Goal: Task Accomplishment & Management: Use online tool/utility

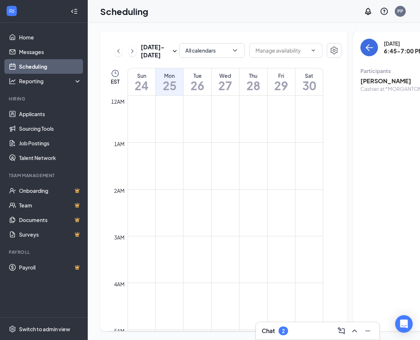
scroll to position [359, 0]
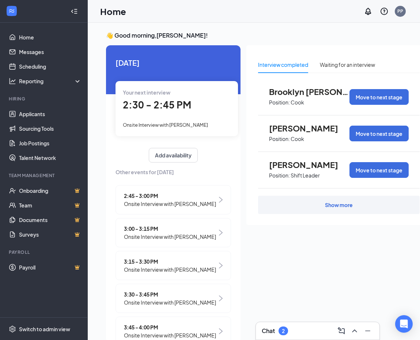
click at [152, 109] on span "2:30 - 2:45 PM" at bounding box center [157, 105] width 68 height 12
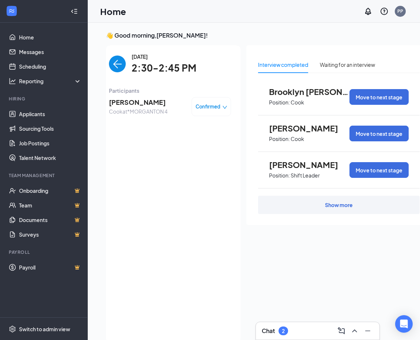
scroll to position [8, 0]
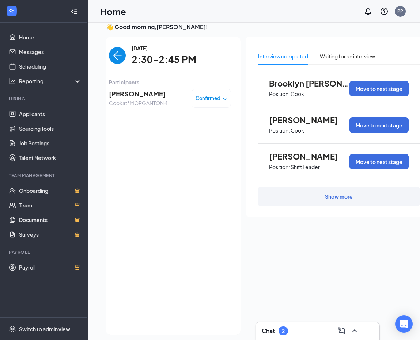
click at [146, 95] on span "[PERSON_NAME]" at bounding box center [138, 94] width 58 height 10
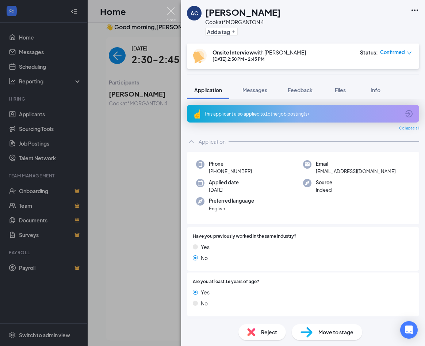
click at [172, 12] on img at bounding box center [171, 14] width 9 height 14
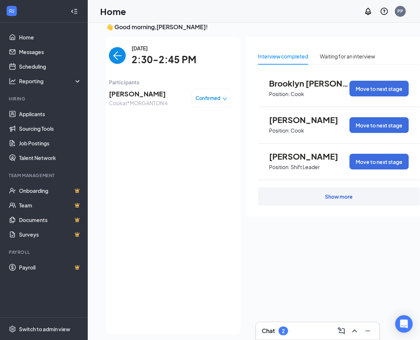
click at [114, 58] on img "back-button" at bounding box center [117, 55] width 17 height 17
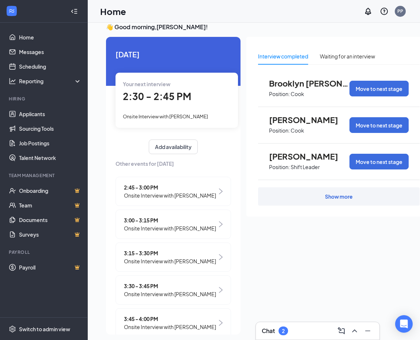
click at [155, 184] on span "2:45 - 3:00 PM" at bounding box center [170, 187] width 92 height 8
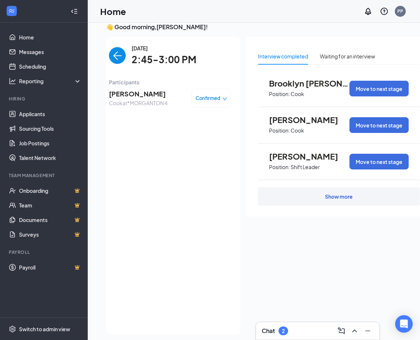
click at [141, 94] on span "[PERSON_NAME]" at bounding box center [138, 94] width 58 height 10
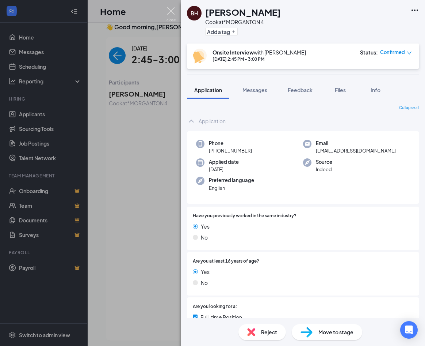
click at [169, 10] on img at bounding box center [171, 14] width 9 height 14
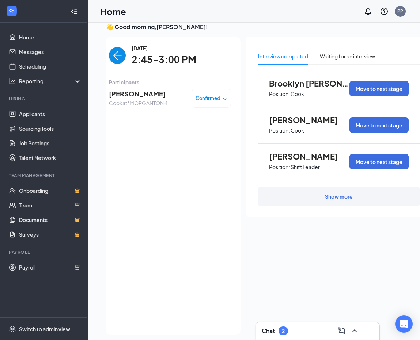
click at [111, 56] on img "back-button" at bounding box center [117, 55] width 17 height 17
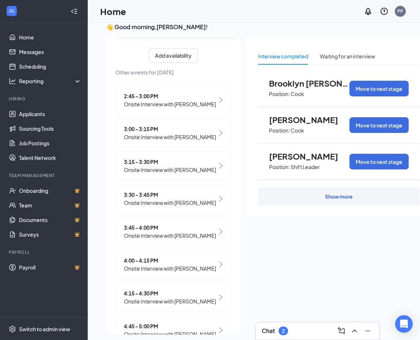
scroll to position [110, 0]
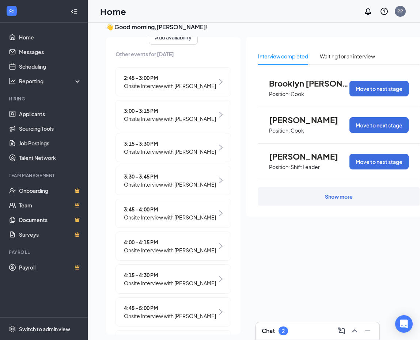
click at [142, 115] on span "3:00 - 3:15 PM" at bounding box center [170, 111] width 92 height 8
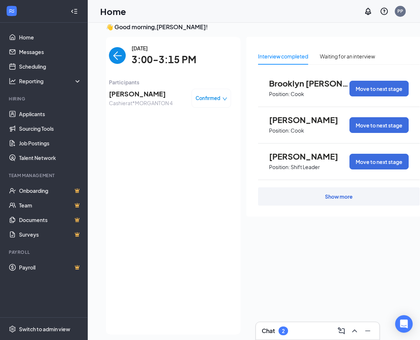
click at [121, 96] on span "[PERSON_NAME]" at bounding box center [141, 94] width 64 height 10
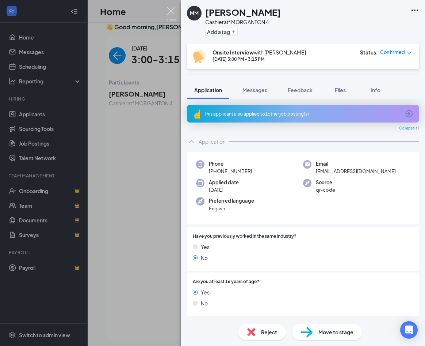
click at [168, 9] on img at bounding box center [171, 14] width 9 height 14
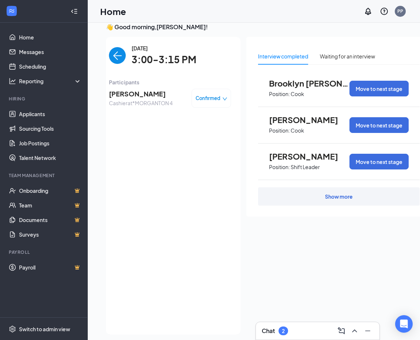
click at [109, 55] on img "back-button" at bounding box center [117, 55] width 17 height 17
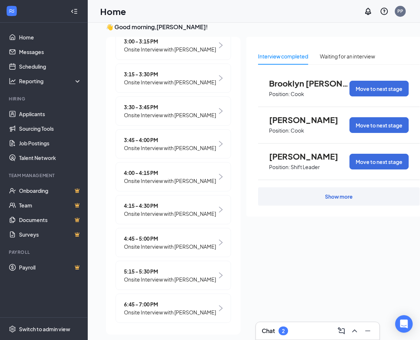
scroll to position [183, 0]
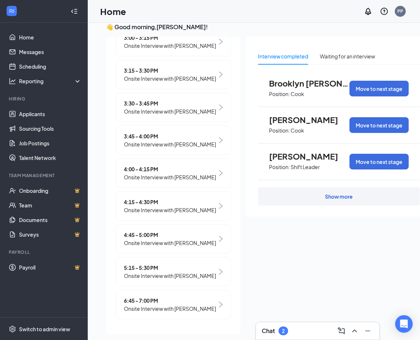
click at [138, 75] on span "3:15 - 3:30 PM" at bounding box center [170, 70] width 92 height 8
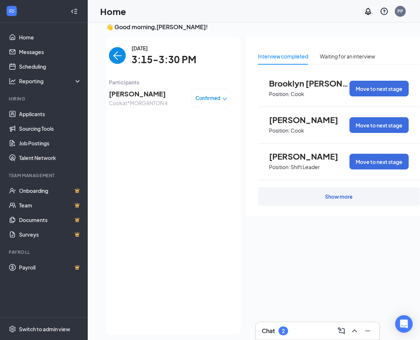
click at [134, 95] on span "[PERSON_NAME]" at bounding box center [138, 94] width 58 height 10
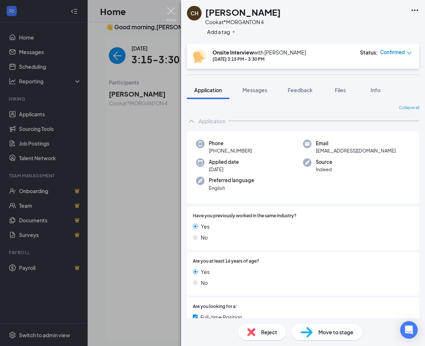
click at [170, 14] on img at bounding box center [171, 14] width 9 height 14
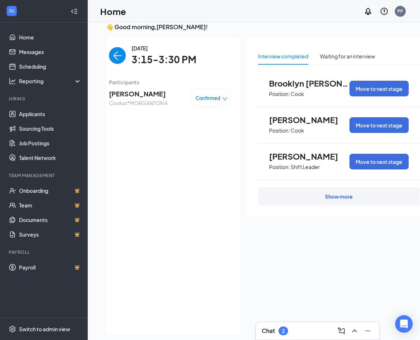
click at [109, 56] on img "back-button" at bounding box center [117, 55] width 17 height 17
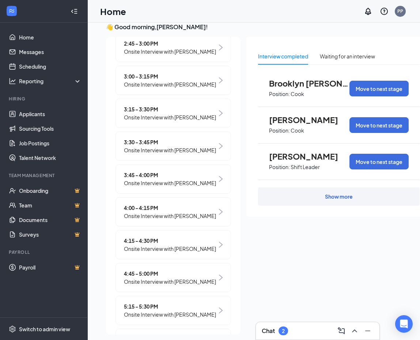
scroll to position [146, 0]
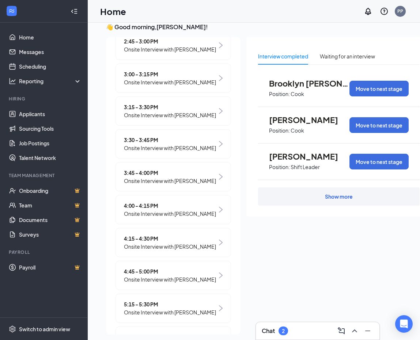
click at [156, 144] on span "3:30 - 3:45 PM" at bounding box center [170, 140] width 92 height 8
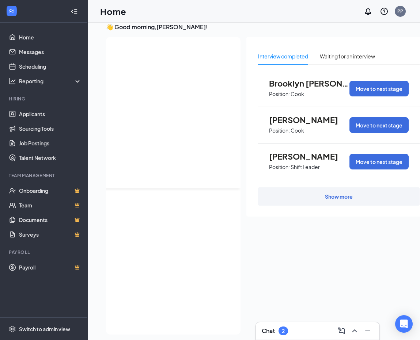
scroll to position [0, 0]
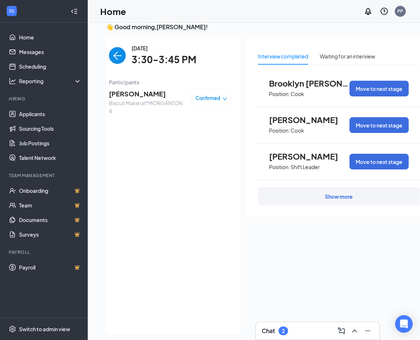
click at [135, 94] on span "[PERSON_NAME]" at bounding box center [147, 94] width 77 height 10
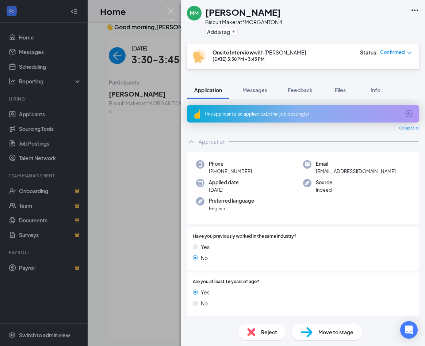
click at [168, 6] on div "MM [PERSON_NAME] Maker at *MORGANTON 4 Add a tag Onsite Interview with [PERSON_…" at bounding box center [212, 173] width 425 height 346
click at [168, 12] on img at bounding box center [171, 14] width 9 height 14
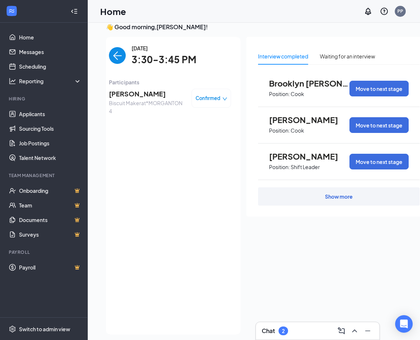
click at [115, 53] on img "back-button" at bounding box center [117, 55] width 17 height 17
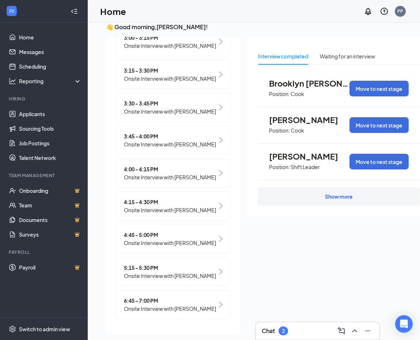
scroll to position [209, 0]
click at [139, 166] on span "4:00 - 4:15 PM" at bounding box center [170, 169] width 92 height 8
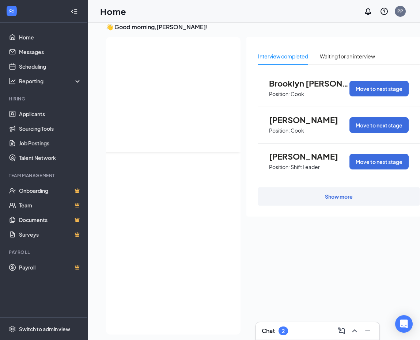
scroll to position [0, 0]
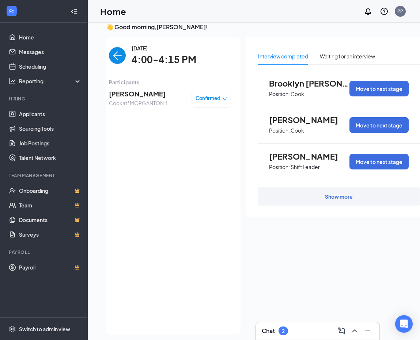
click at [133, 89] on span "[PERSON_NAME]" at bounding box center [138, 94] width 58 height 10
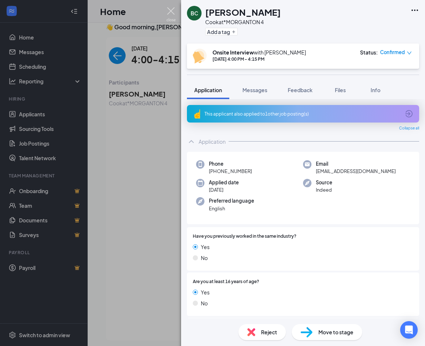
click at [174, 12] on img at bounding box center [171, 14] width 9 height 14
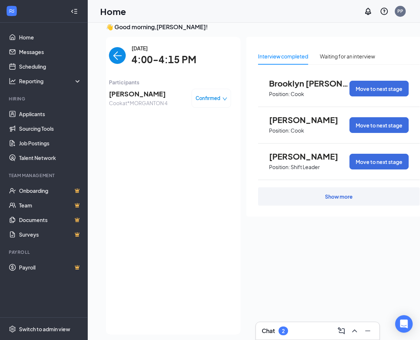
click at [114, 58] on img "back-button" at bounding box center [117, 55] width 17 height 17
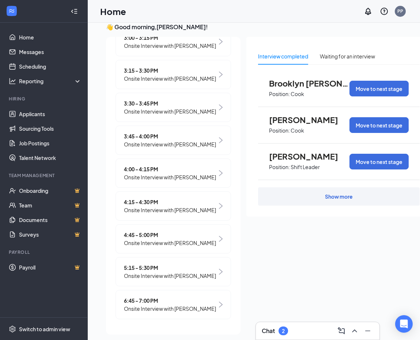
scroll to position [209, 0]
click at [153, 199] on span "4:15 - 4:30 PM" at bounding box center [170, 202] width 92 height 8
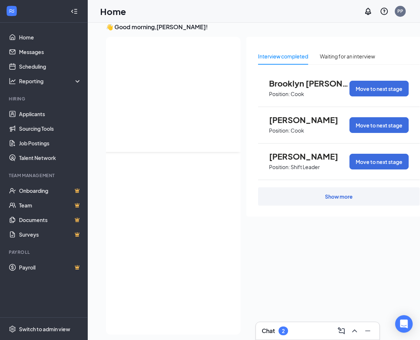
scroll to position [0, 0]
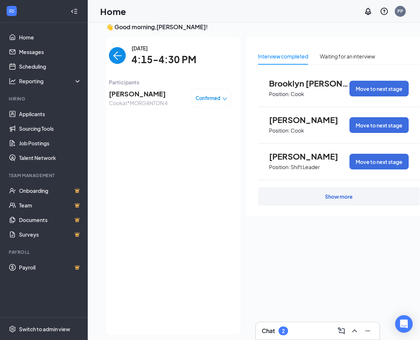
click at [127, 93] on span "[PERSON_NAME]" at bounding box center [138, 94] width 58 height 10
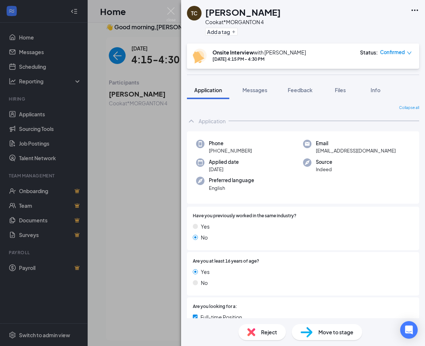
click at [170, 6] on div "TC [PERSON_NAME] at *MORGANTON 4 Add a tag Onsite Interview with [PERSON_NAME] …" at bounding box center [212, 173] width 425 height 346
click at [173, 7] on div "TC [PERSON_NAME] at *MORGANTON 4 Add a tag Onsite Interview with [PERSON_NAME] …" at bounding box center [212, 173] width 425 height 346
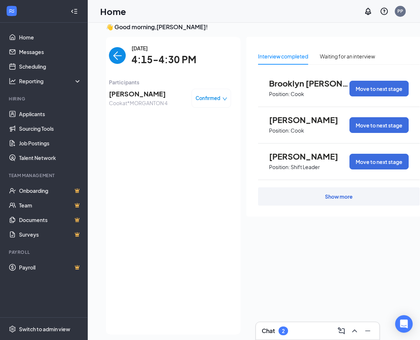
click at [110, 55] on img "back-button" at bounding box center [117, 55] width 17 height 17
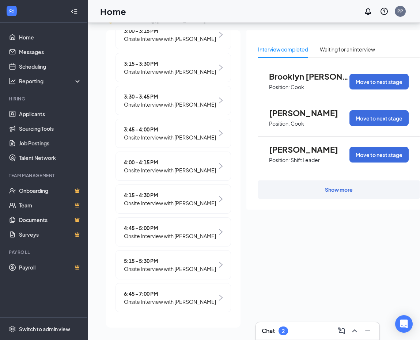
scroll to position [209, 0]
click at [145, 224] on span "4:45 - 5:00 PM" at bounding box center [170, 228] width 92 height 8
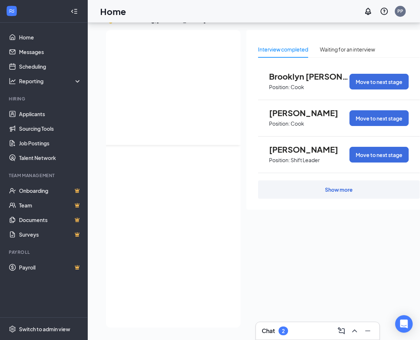
scroll to position [0, 0]
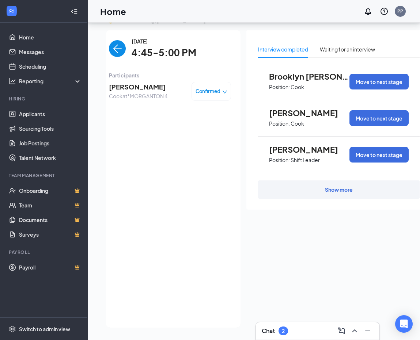
click at [133, 82] on span "[PERSON_NAME]" at bounding box center [138, 87] width 58 height 10
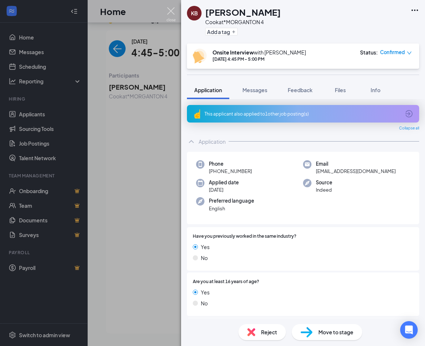
click at [168, 11] on img at bounding box center [171, 14] width 9 height 14
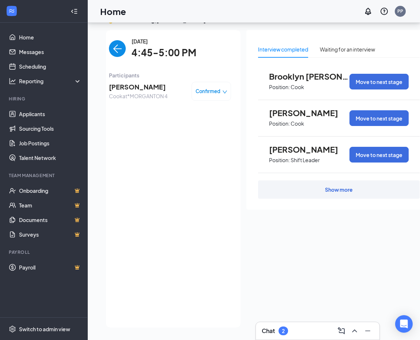
click at [109, 40] on img "back-button" at bounding box center [117, 48] width 17 height 17
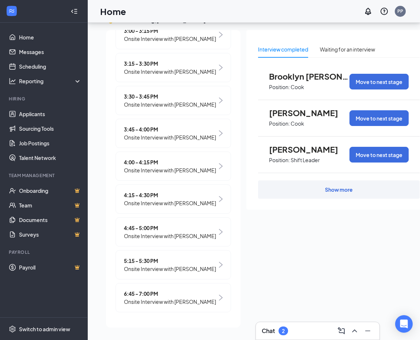
scroll to position [209, 0]
drag, startPoint x: 173, startPoint y: 157, endPoint x: 173, endPoint y: 209, distance: 51.5
click at [147, 257] on span "5:15 - 5:30 PM" at bounding box center [170, 261] width 92 height 8
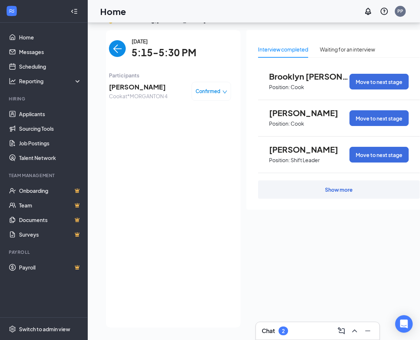
click at [115, 82] on span "[PERSON_NAME]" at bounding box center [138, 87] width 58 height 10
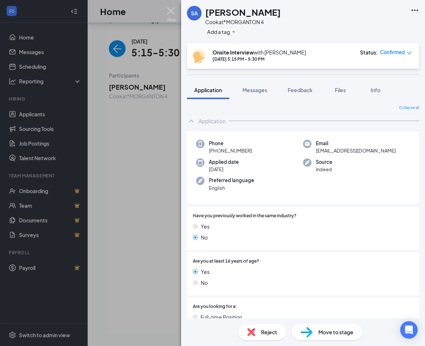
click at [167, 15] on img at bounding box center [171, 14] width 9 height 14
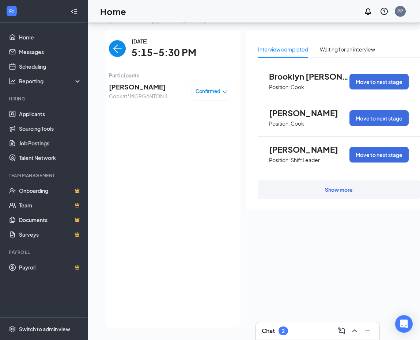
click at [117, 45] on img "back-button" at bounding box center [117, 48] width 17 height 17
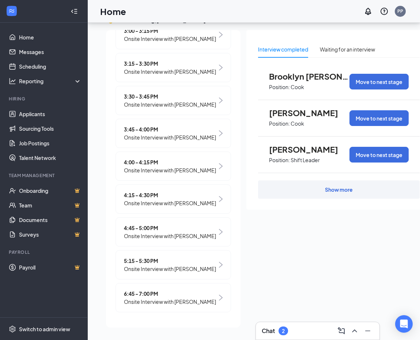
scroll to position [26, 0]
click at [135, 290] on span "6:45 - 7:00 PM" at bounding box center [170, 294] width 92 height 8
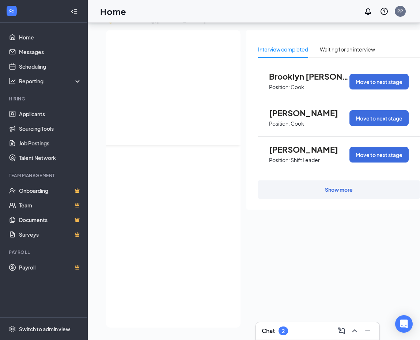
scroll to position [0, 0]
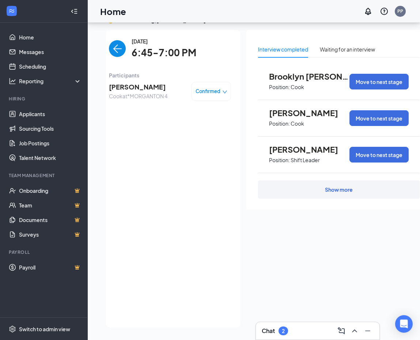
click at [119, 82] on span "[PERSON_NAME]" at bounding box center [138, 87] width 58 height 10
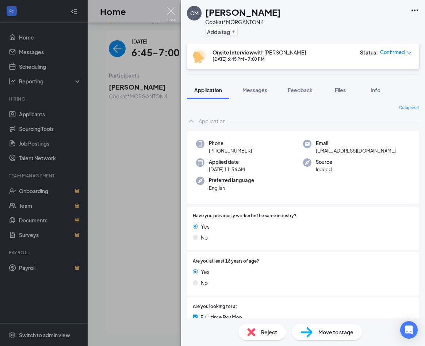
click at [175, 15] on img at bounding box center [171, 14] width 9 height 14
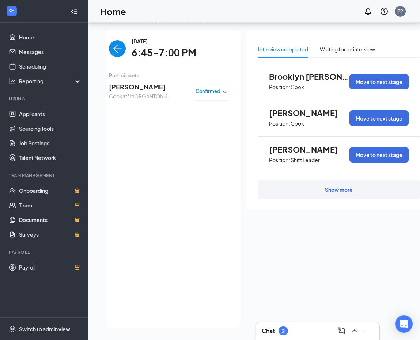
click at [109, 46] on img "back-button" at bounding box center [117, 48] width 17 height 17
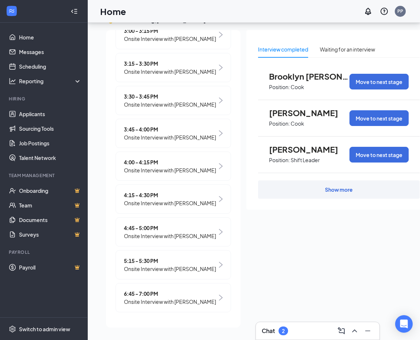
scroll to position [26, 0]
